Goal: Navigation & Orientation: Find specific page/section

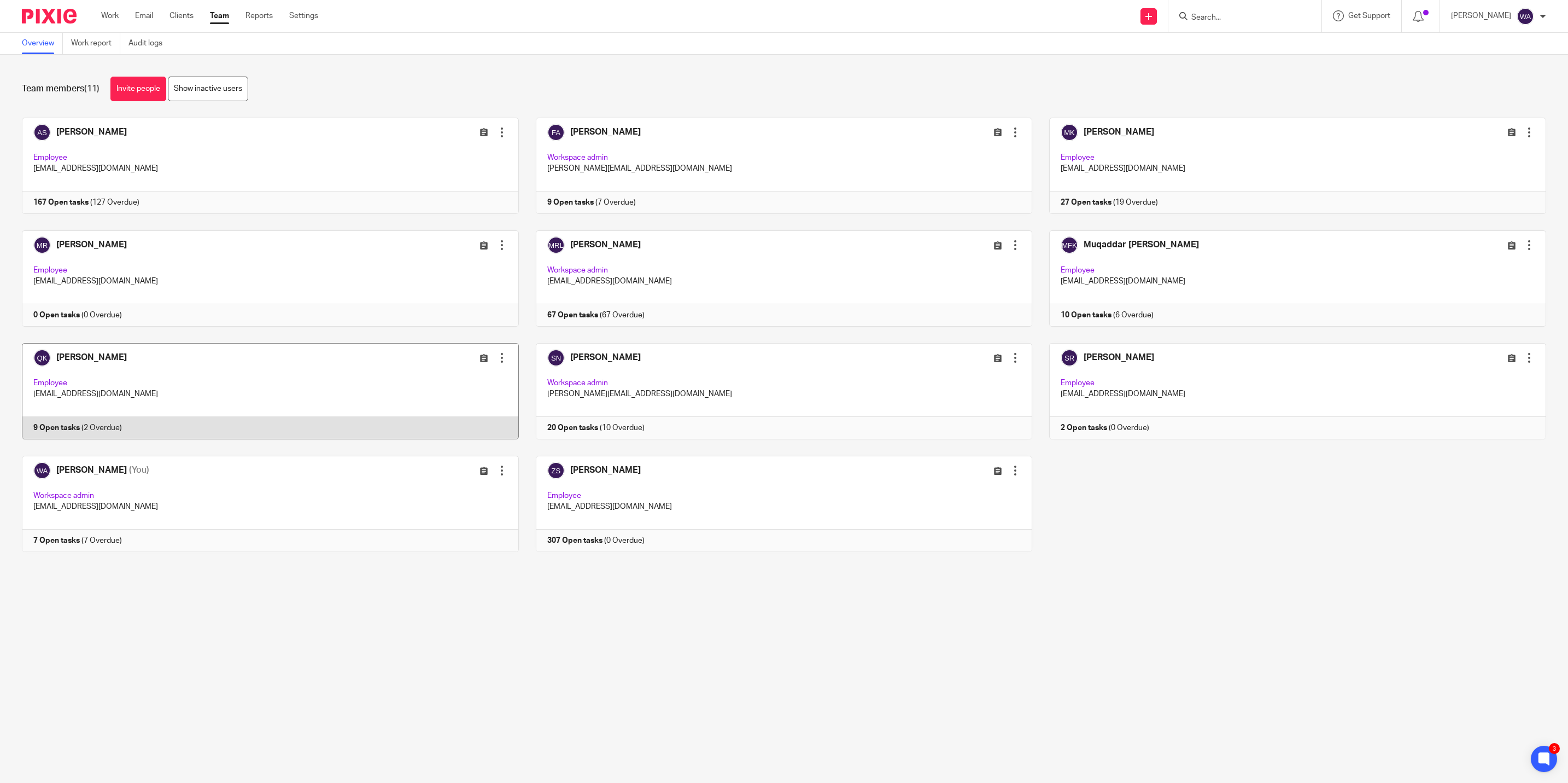
click at [147, 90] on link at bounding box center [262, 391] width 514 height 96
